Goal: Task Accomplishment & Management: Complete application form

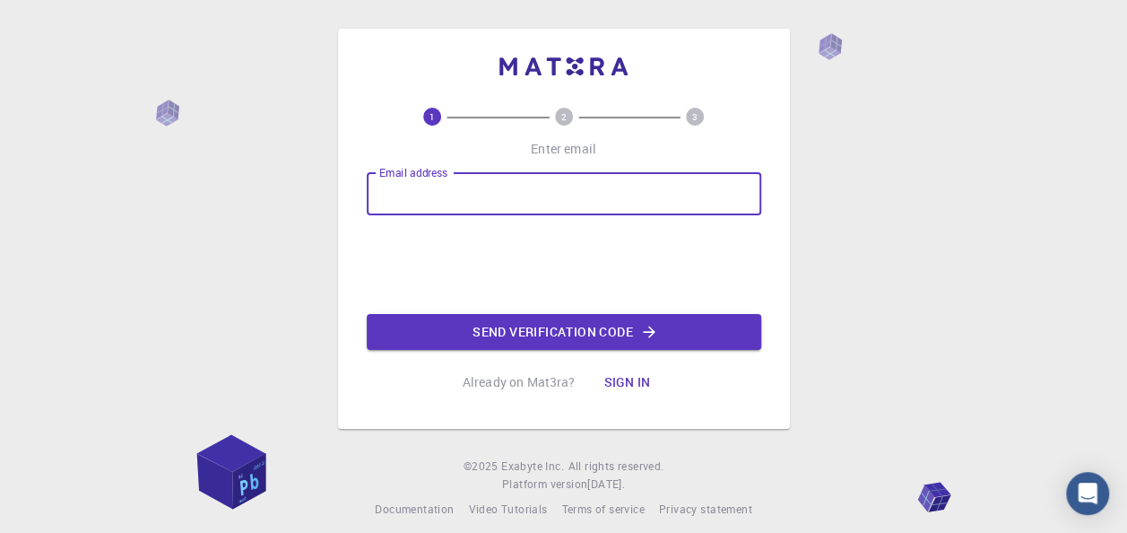
click at [529, 186] on input "Email address" at bounding box center [564, 193] width 394 height 43
type input "[EMAIL_ADDRESS][DOMAIN_NAME]"
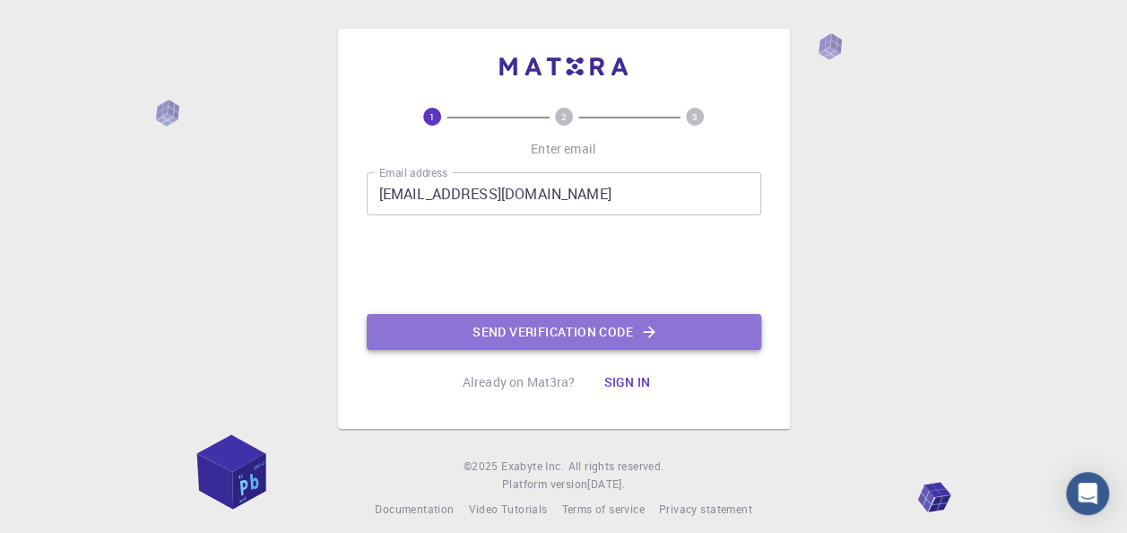
click at [555, 338] on button "Send verification code" at bounding box center [564, 332] width 394 height 36
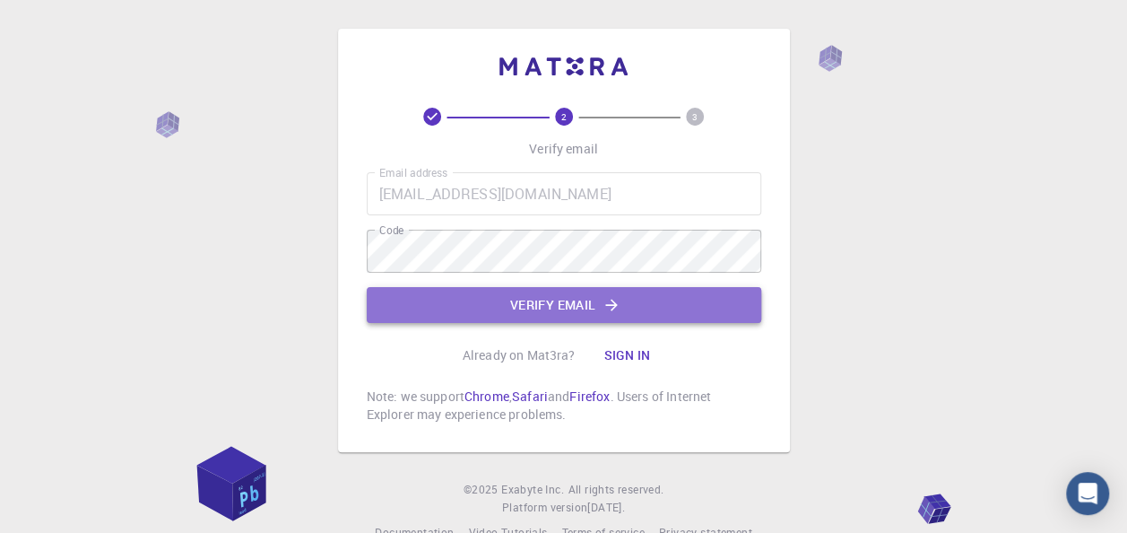
click at [574, 306] on button "Verify email" at bounding box center [564, 305] width 394 height 36
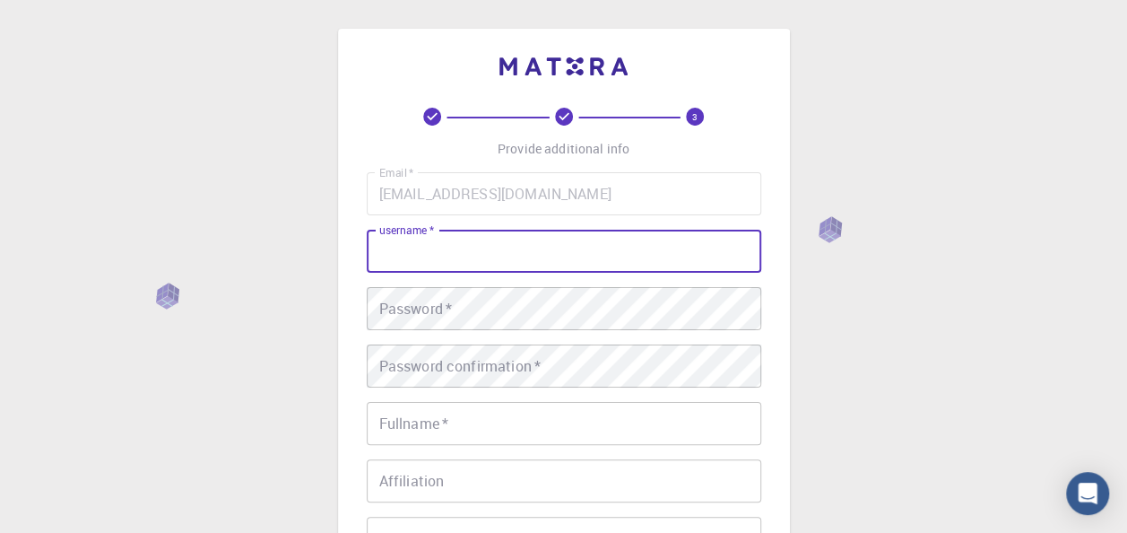
click at [615, 253] on input "username   *" at bounding box center [564, 251] width 394 height 43
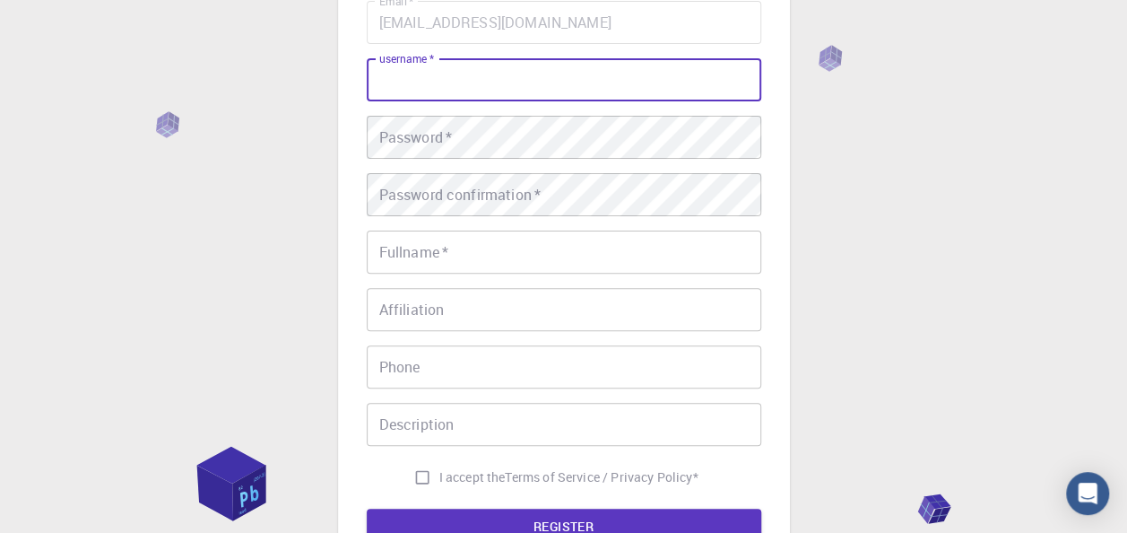
scroll to position [170, 0]
